Goal: Find specific page/section: Find specific page/section

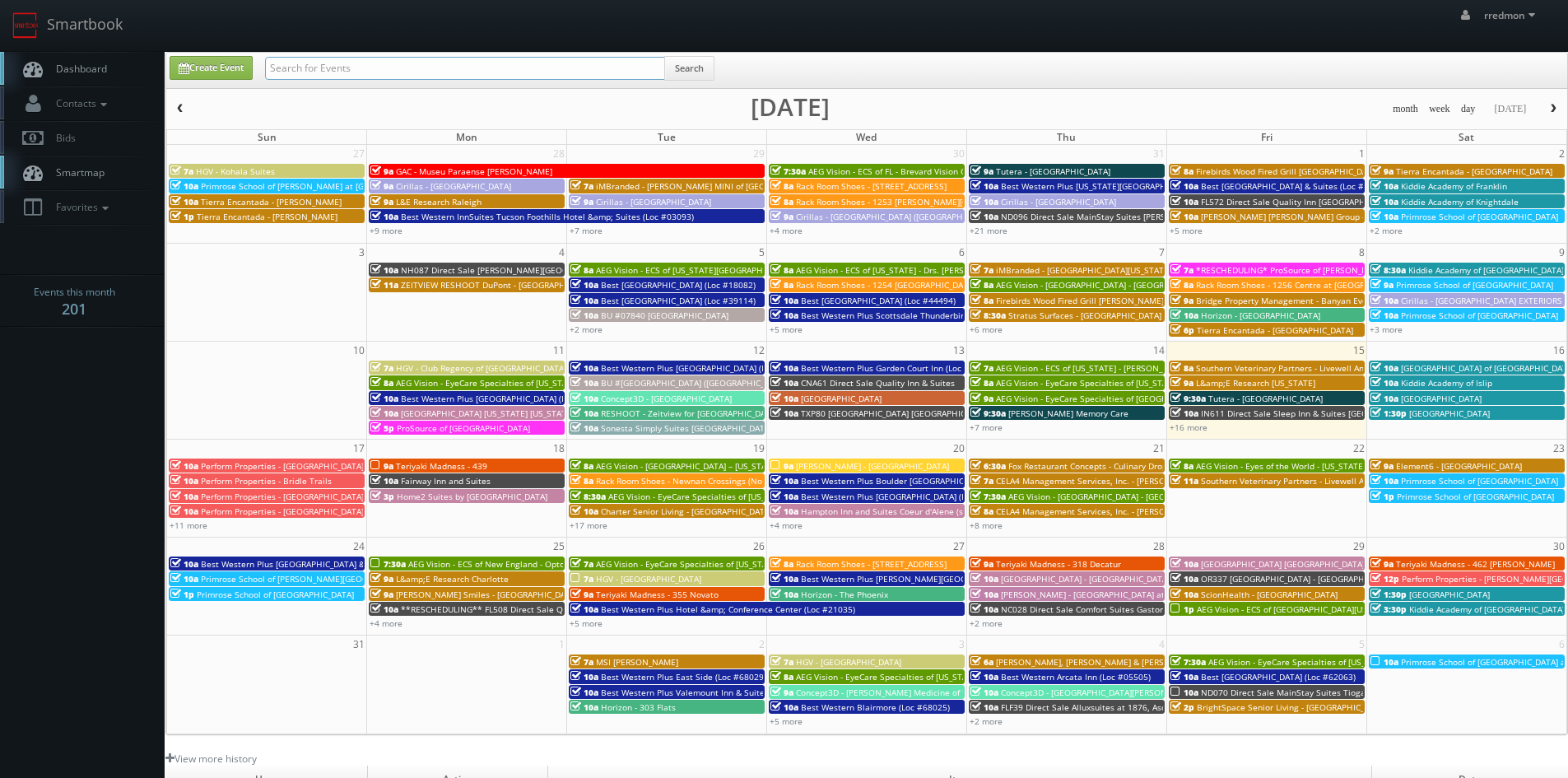
drag, startPoint x: 0, startPoint y: 0, endPoint x: 386, endPoint y: 65, distance: 391.4
click at [386, 65] on input "text" at bounding box center [465, 68] width 400 height 23
type input "brightstar"
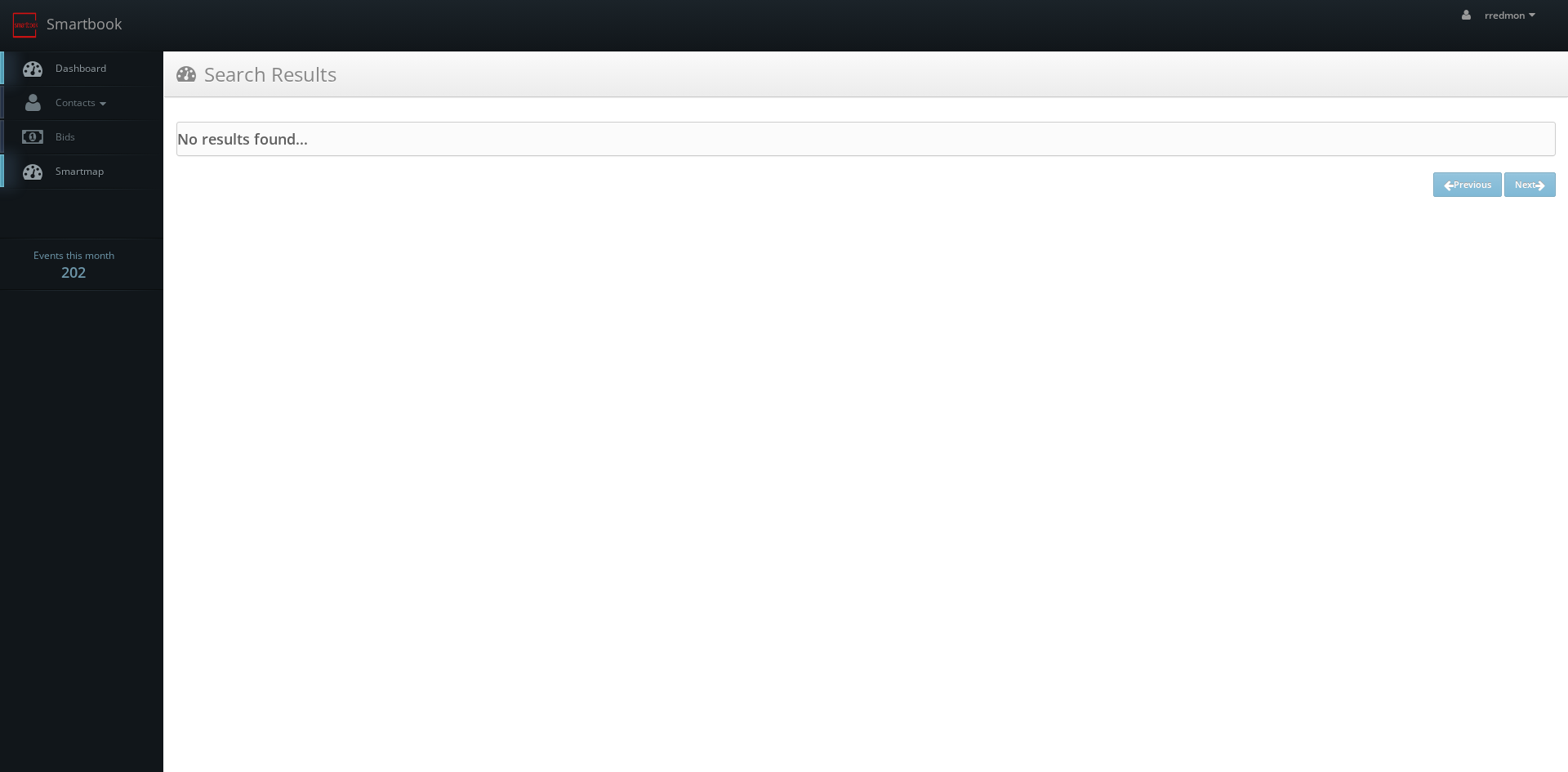
click at [89, 67] on span "Dashboard" at bounding box center [76, 68] width 59 height 14
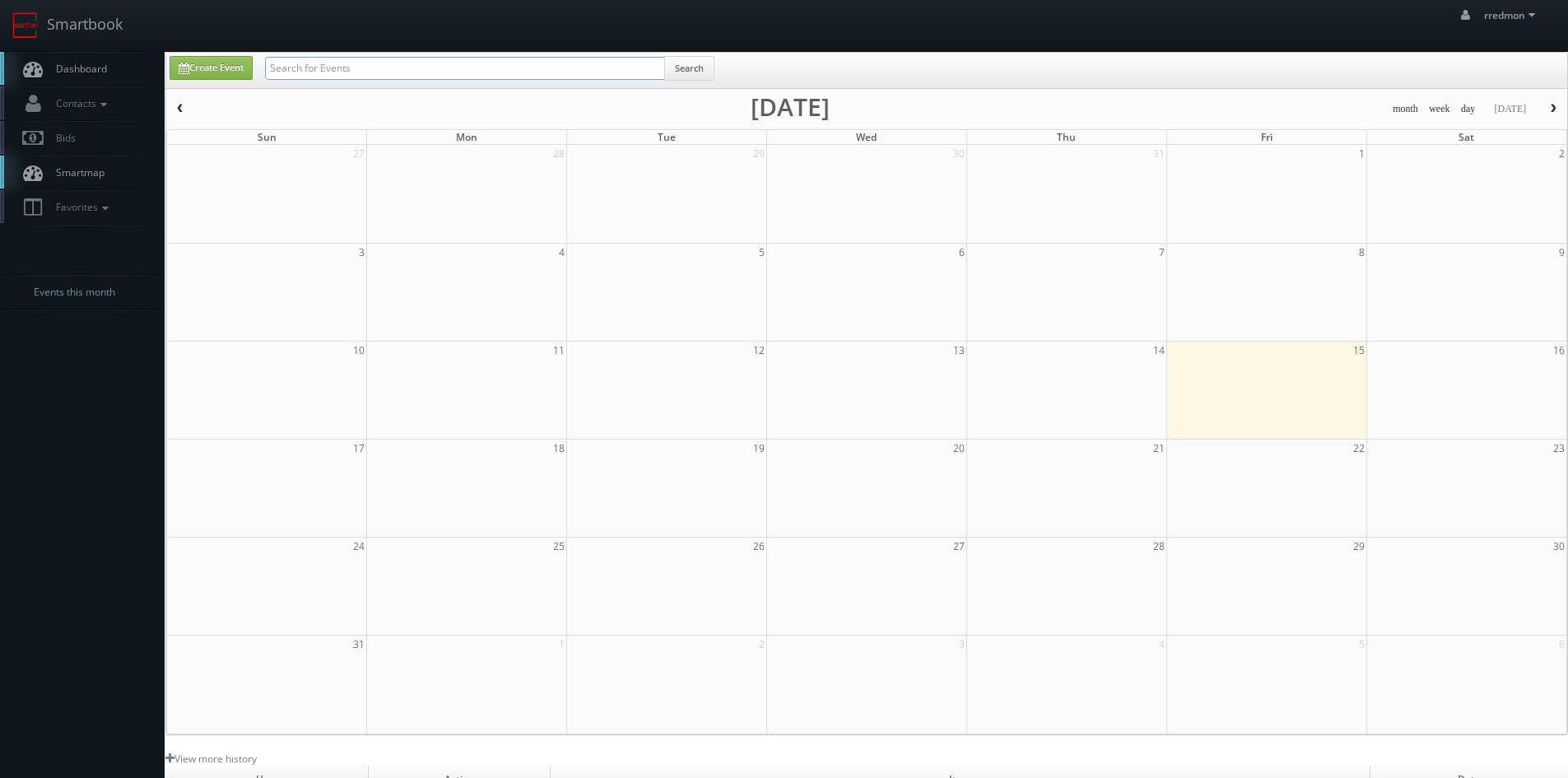
click at [371, 77] on input "text" at bounding box center [465, 68] width 400 height 23
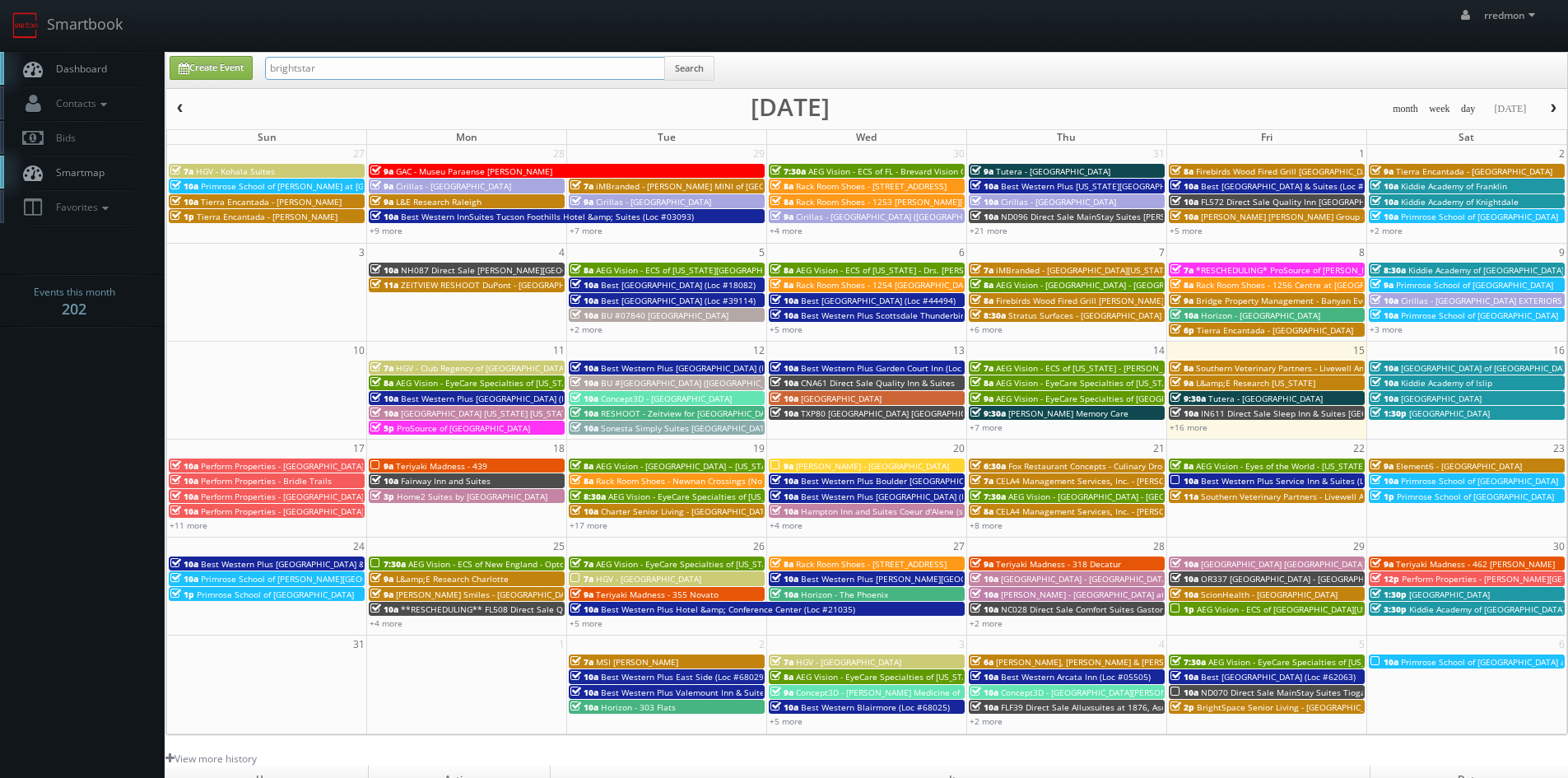
type input "brightstar"
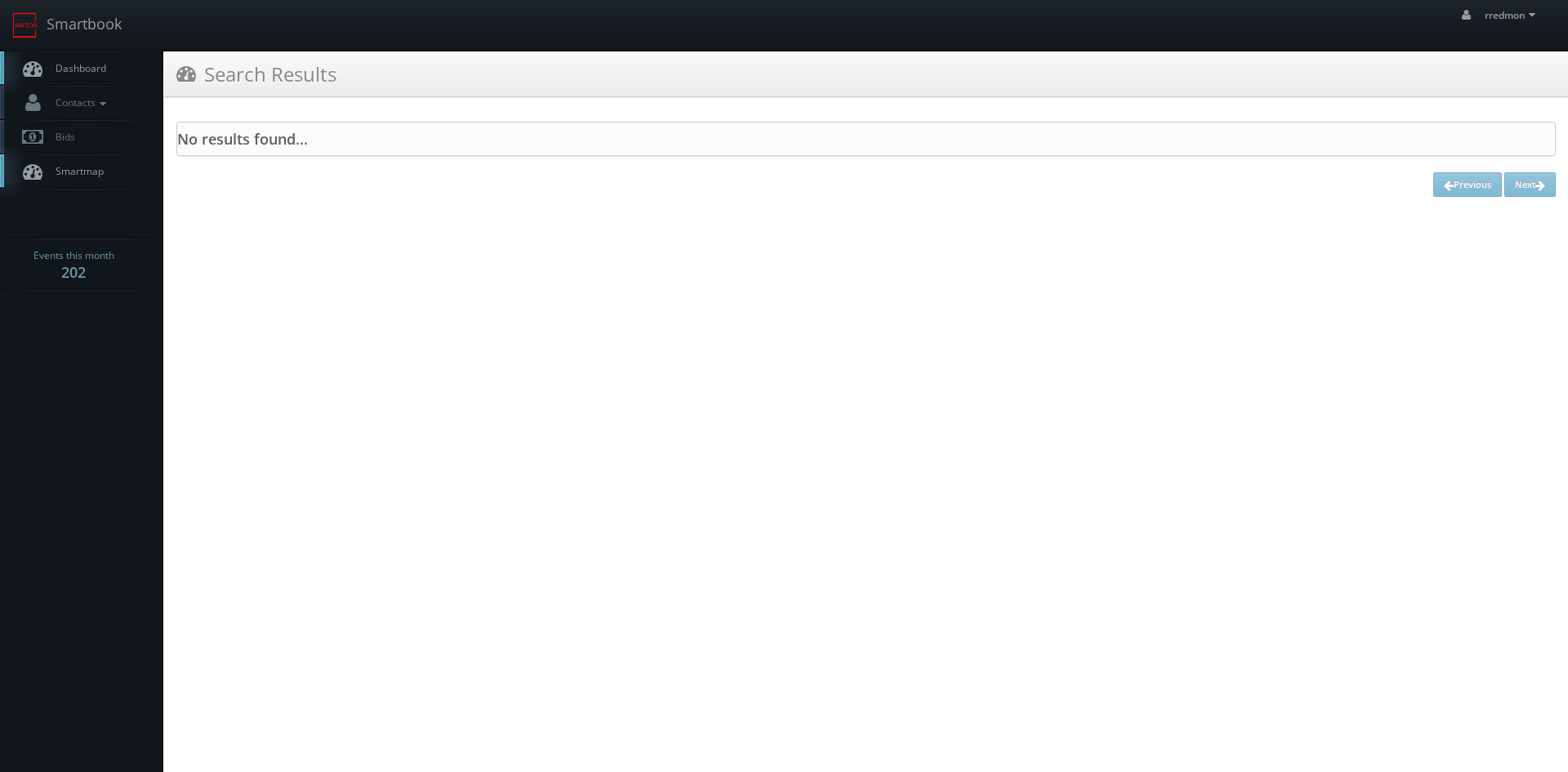
click at [113, 70] on link "Dashboard" at bounding box center [82, 68] width 163 height 34
